Goal: Task Accomplishment & Management: Manage account settings

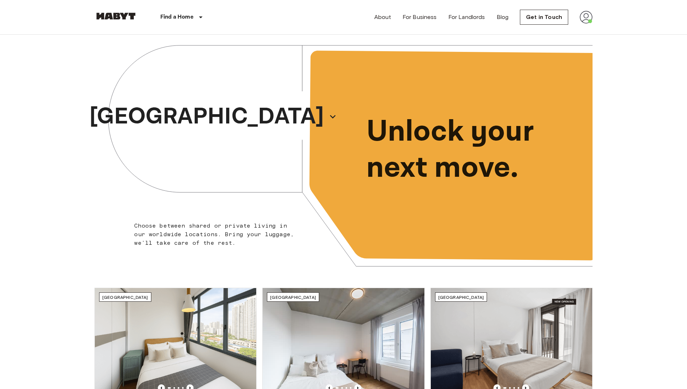
click at [591, 17] on img at bounding box center [586, 17] width 13 height 13
click at [598, 35] on li "Profile" at bounding box center [616, 30] width 72 height 13
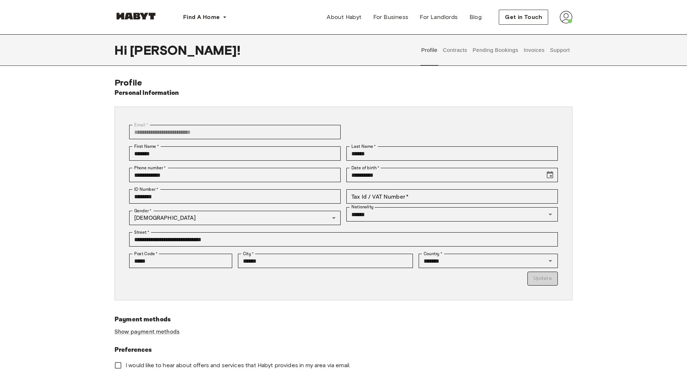
click at [459, 50] on button "Contracts" at bounding box center [455, 49] width 26 height 31
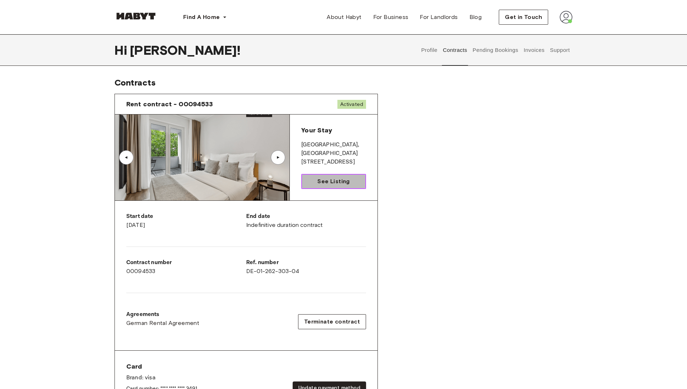
click at [335, 179] on span "See Listing" at bounding box center [334, 181] width 32 height 9
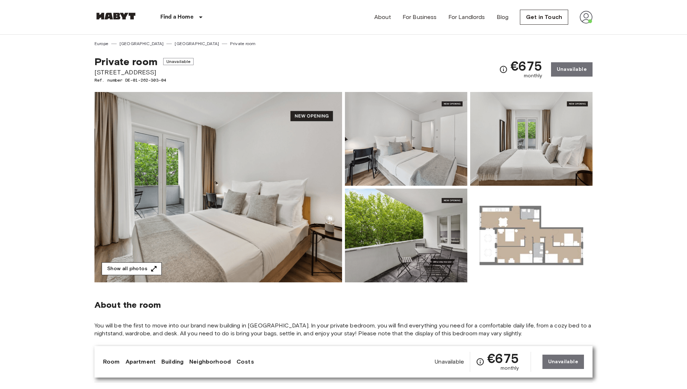
click at [134, 268] on button "Show all photos" at bounding box center [132, 268] width 60 height 13
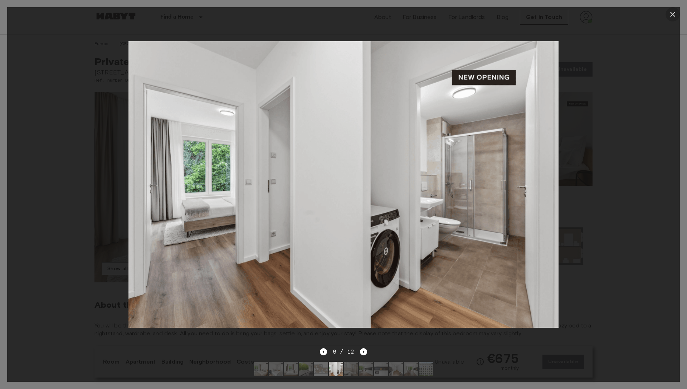
click at [671, 13] on icon "button" at bounding box center [673, 14] width 9 height 9
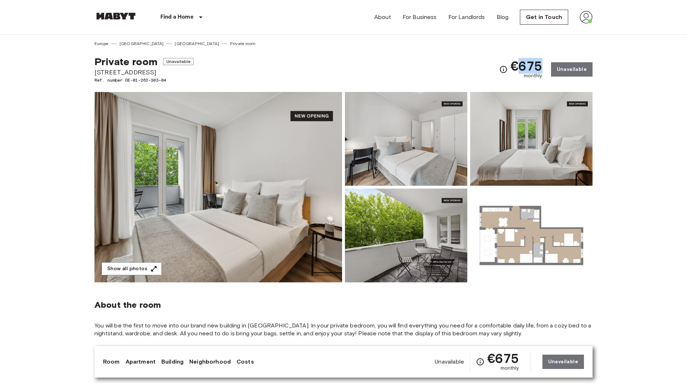
drag, startPoint x: 542, startPoint y: 63, endPoint x: 519, endPoint y: 63, distance: 22.9
click at [519, 63] on span "€675" at bounding box center [527, 65] width 32 height 13
click at [499, 47] on div "Private room Unavailable Simmelstraße 23 Ref. number DE-01-262-303-04 €675 mont…" at bounding box center [343, 65] width 498 height 37
